Goal: Information Seeking & Learning: Find specific page/section

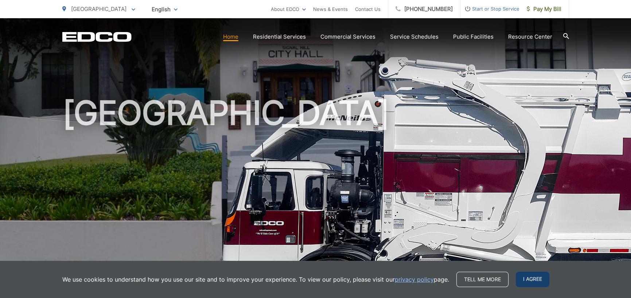
click at [528, 280] on span "I agree" at bounding box center [533, 279] width 34 height 15
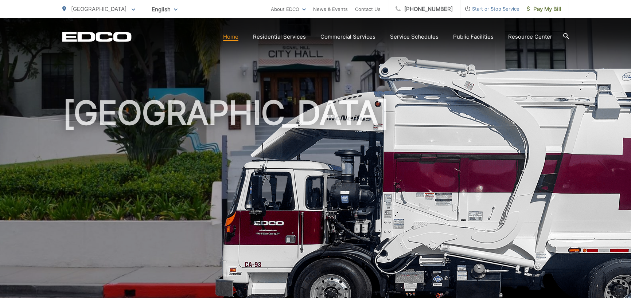
click at [578, 47] on div "[GEOGRAPHIC_DATA]" at bounding box center [315, 168] width 631 height 301
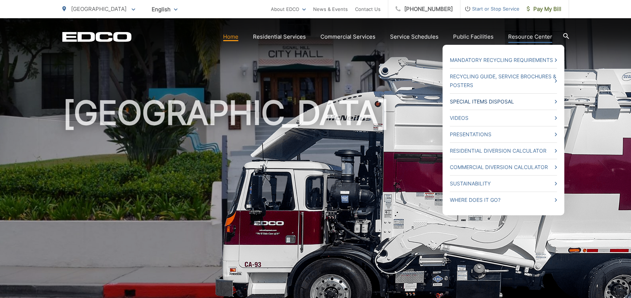
click at [551, 101] on link "Special Items Disposal" at bounding box center [503, 101] width 107 height 9
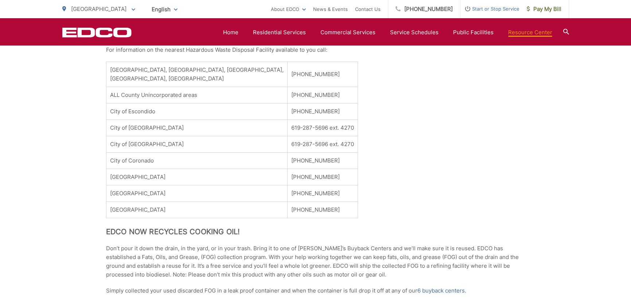
scroll to position [474, 0]
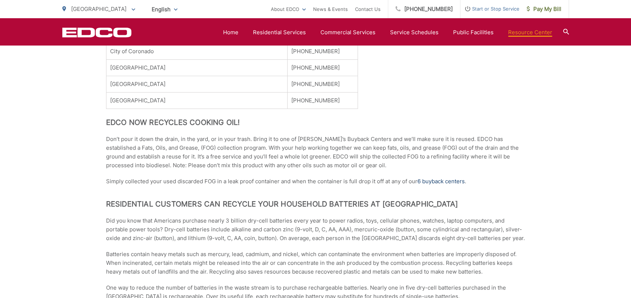
click at [441, 182] on link "6 buyback centers" at bounding box center [441, 181] width 47 height 9
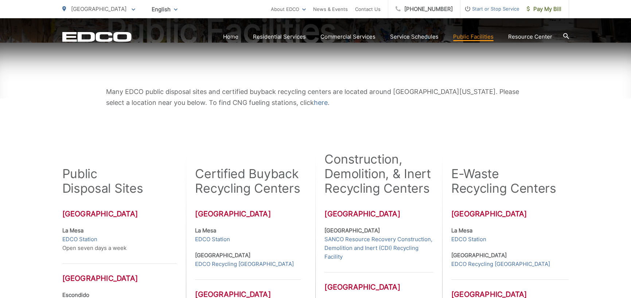
scroll to position [146, 0]
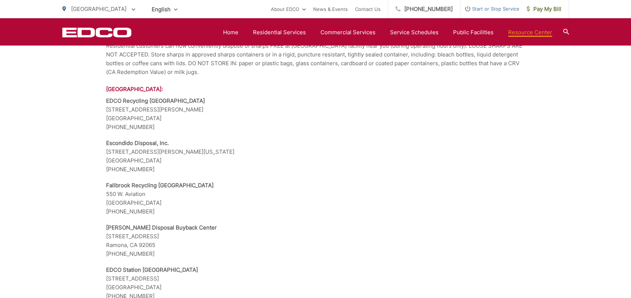
scroll to position [1308, 0]
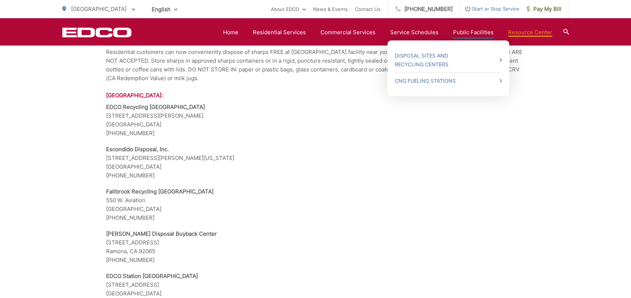
click at [474, 31] on link "Public Facilities" at bounding box center [473, 32] width 40 height 9
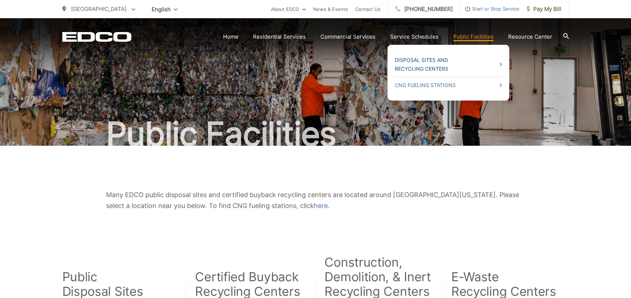
click at [439, 60] on link "Disposal Sites and Recycling Centers" at bounding box center [448, 65] width 107 height 18
click at [500, 62] on link "Disposal Sites and Recycling Centers" at bounding box center [448, 65] width 107 height 18
click at [456, 89] on link "CNG Fueling Stations" at bounding box center [448, 85] width 107 height 9
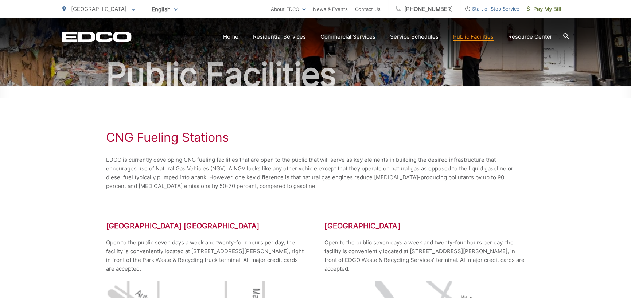
scroll to position [36, 0]
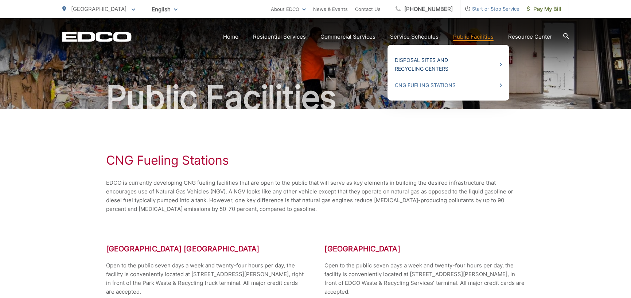
click at [469, 66] on link "Disposal Sites and Recycling Centers" at bounding box center [448, 65] width 107 height 18
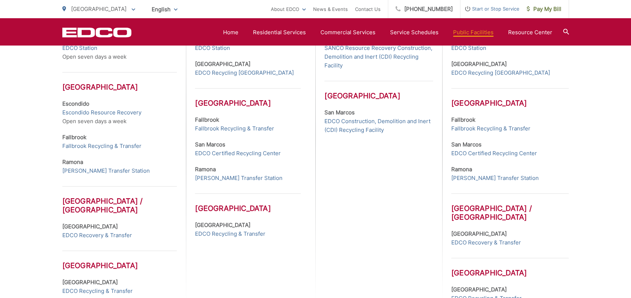
scroll to position [368, 0]
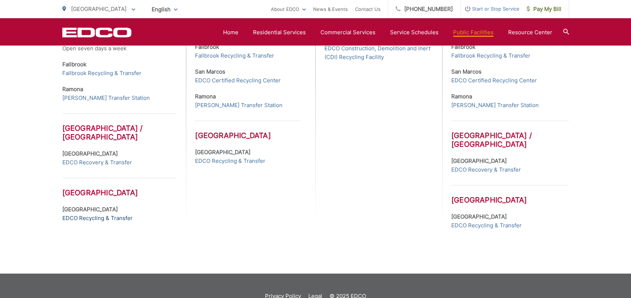
click at [76, 218] on link "EDCO Recycling & Transfer" at bounding box center [97, 218] width 70 height 9
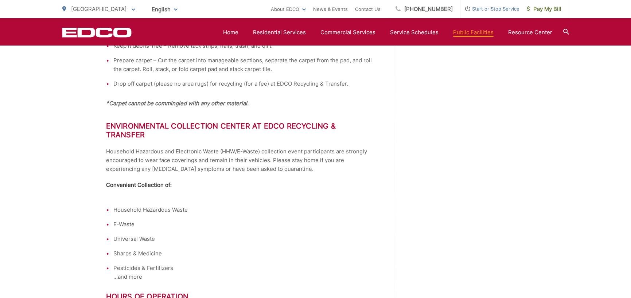
scroll to position [656, 0]
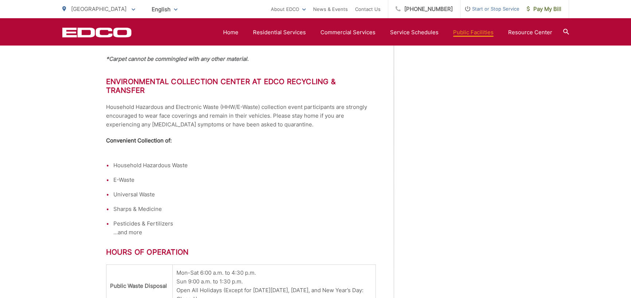
click at [113, 205] on li "Sharps & Medicine" at bounding box center [244, 209] width 263 height 9
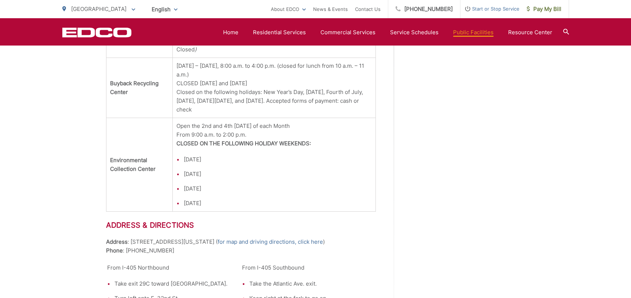
scroll to position [944, 0]
